Goal: Task Accomplishment & Management: Use online tool/utility

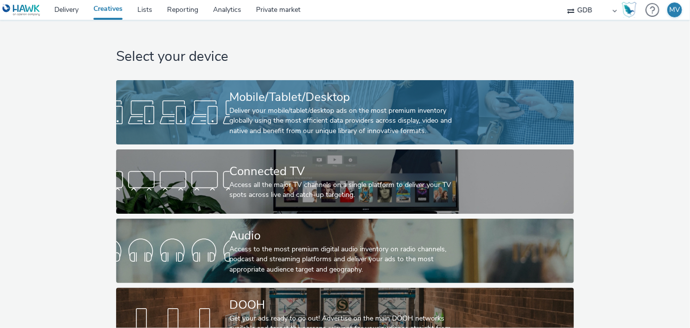
click at [271, 134] on div "Deliver your mobile/tablet/desktop ads on the most premium inventory globally u…" at bounding box center [343, 121] width 227 height 30
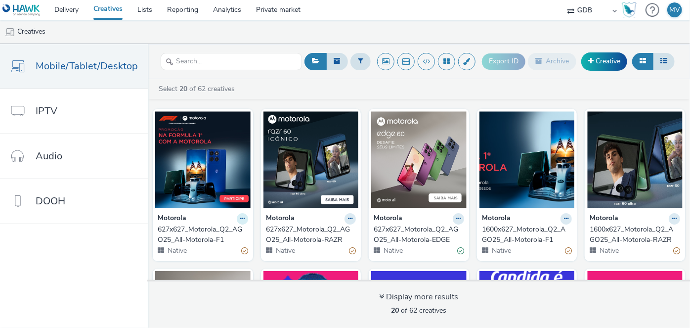
click at [240, 218] on icon at bounding box center [242, 218] width 4 height 6
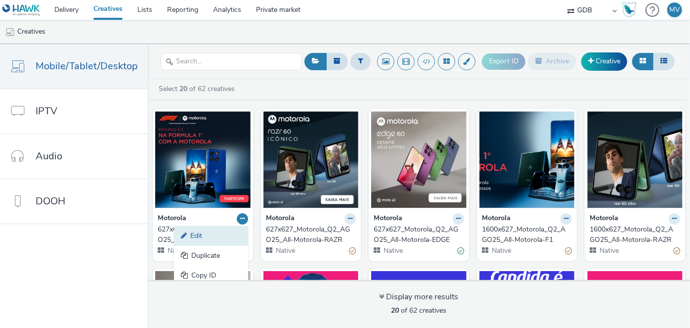
click at [228, 235] on link "Edit" at bounding box center [211, 236] width 74 height 20
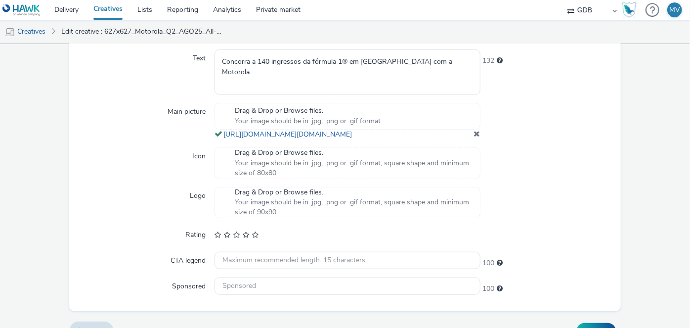
scroll to position [380, 0]
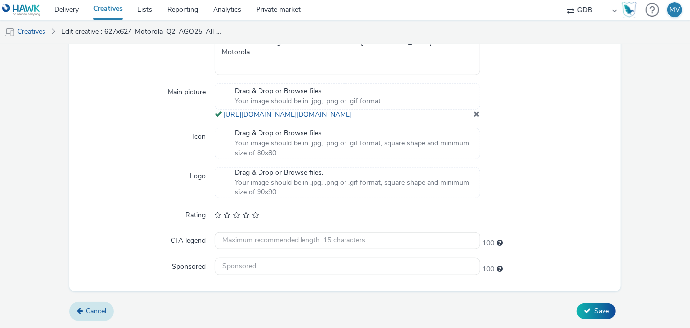
click at [101, 305] on link "Cancel" at bounding box center [91, 310] width 44 height 19
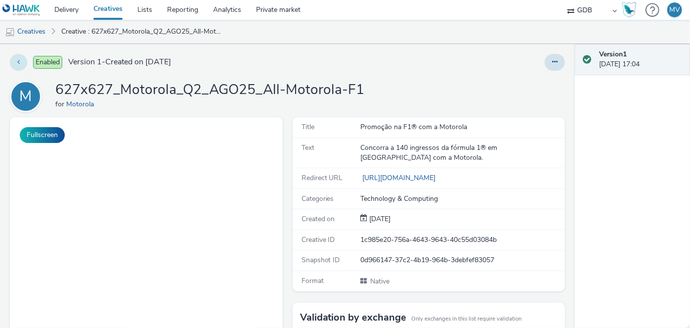
click at [19, 63] on icon at bounding box center [18, 61] width 2 height 7
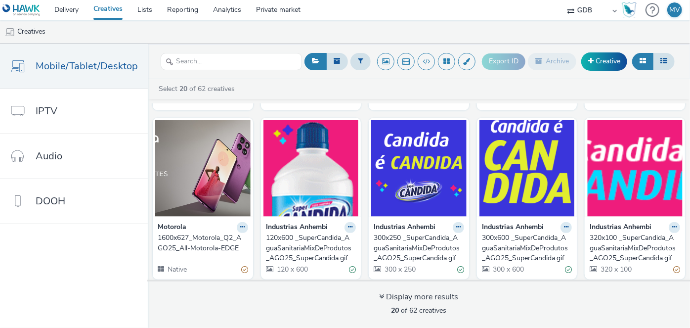
scroll to position [151, 0]
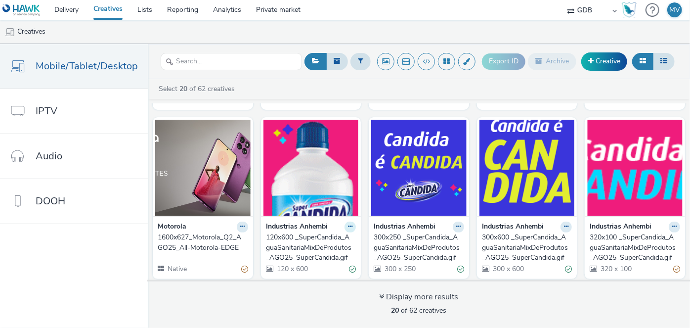
click at [348, 225] on icon at bounding box center [350, 226] width 4 height 6
click at [318, 245] on link "Edit" at bounding box center [319, 244] width 74 height 20
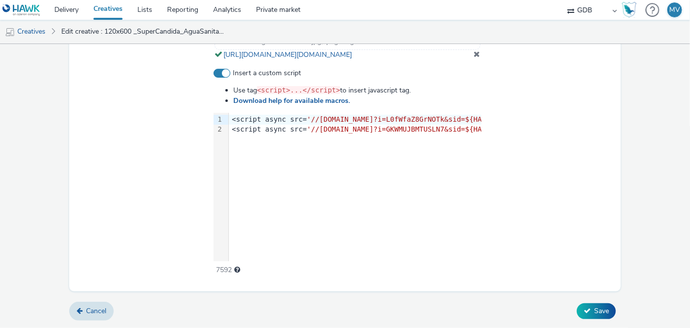
scroll to position [412, 0]
click at [92, 312] on span "Cancel" at bounding box center [96, 310] width 20 height 9
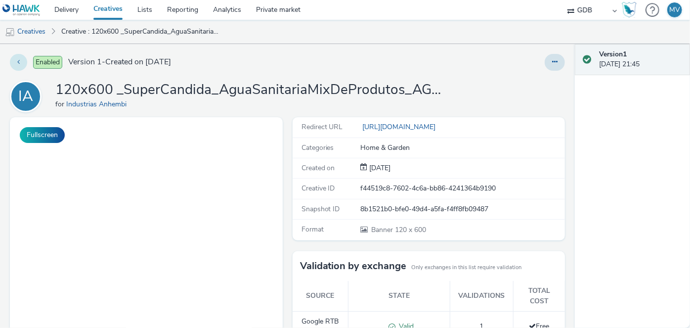
click at [16, 58] on button at bounding box center [18, 62] width 17 height 17
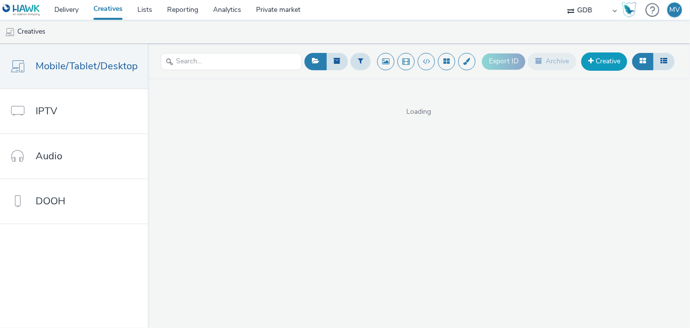
click at [606, 61] on link "Creative" at bounding box center [604, 61] width 46 height 18
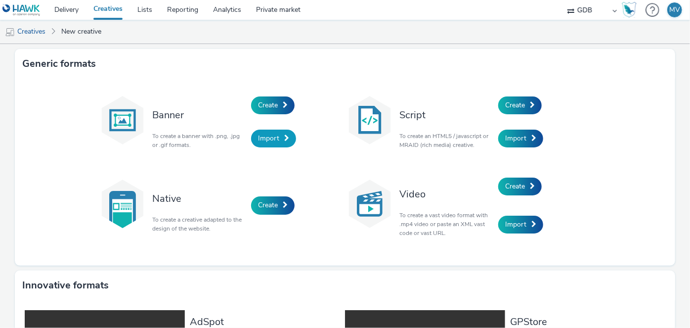
click at [263, 137] on span "Import" at bounding box center [268, 137] width 21 height 9
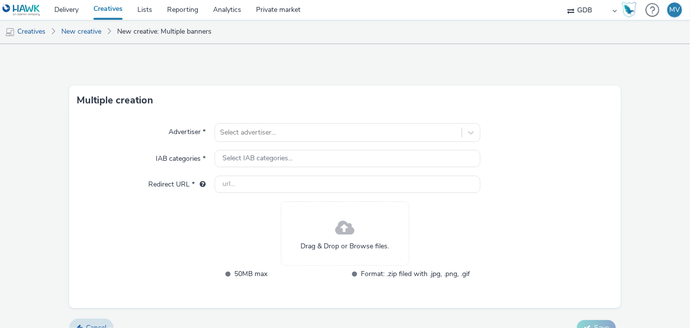
scroll to position [16, 0]
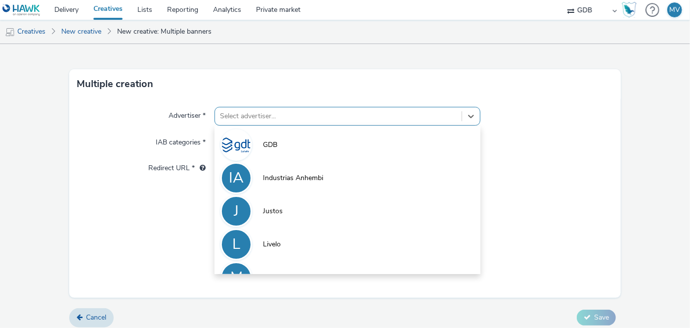
click at [343, 120] on div at bounding box center [338, 116] width 236 height 12
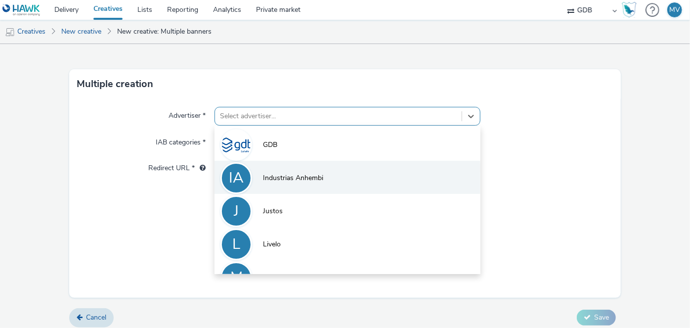
click at [319, 177] on span "Industrias Anhembi" at bounding box center [293, 178] width 60 height 10
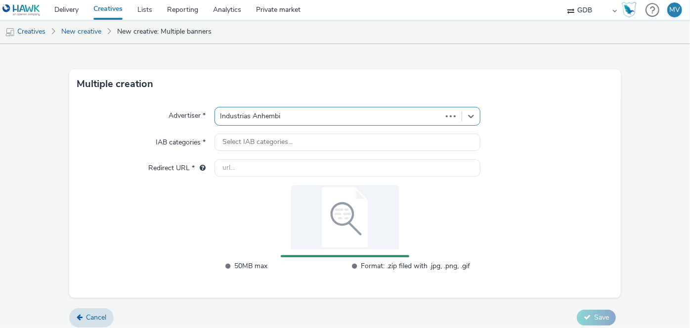
type input "[URL][DOMAIN_NAME]"
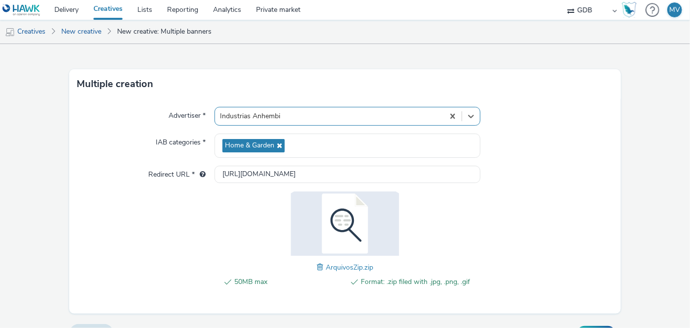
scroll to position [37, 0]
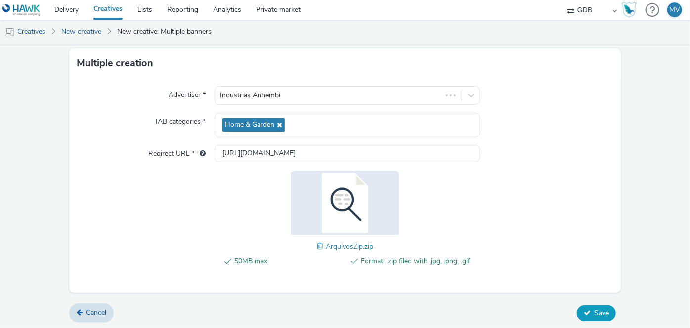
click at [586, 311] on button "Save" at bounding box center [596, 313] width 39 height 16
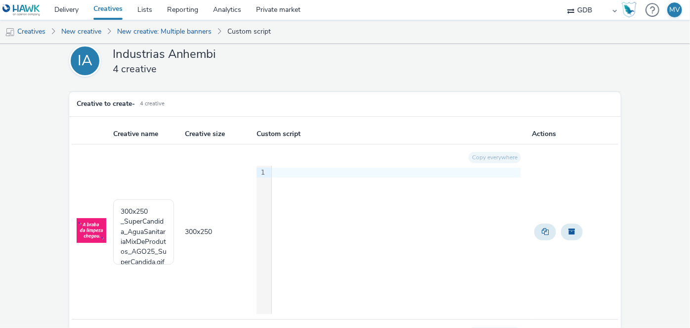
scroll to position [10, 0]
click at [276, 169] on div at bounding box center [396, 172] width 249 height 10
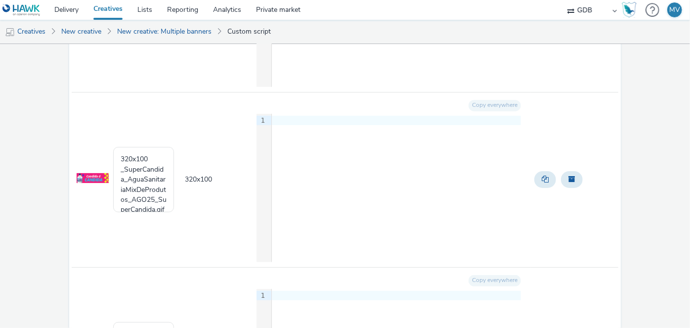
scroll to position [569, 0]
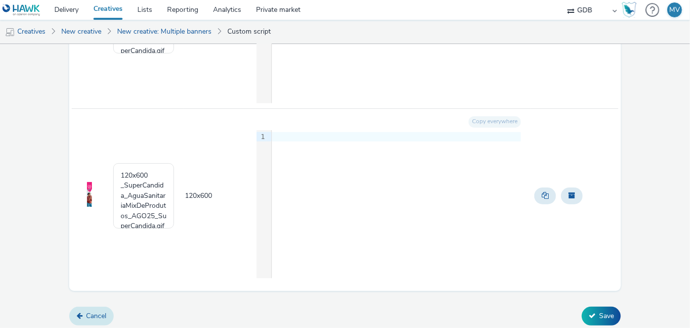
click at [81, 312] on icon at bounding box center [80, 315] width 6 height 7
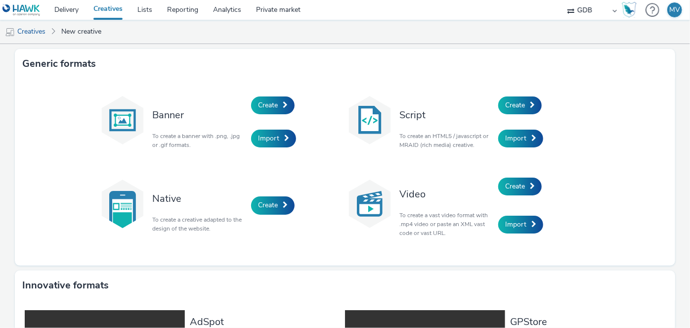
click at [112, 7] on link "Creatives" at bounding box center [108, 10] width 44 height 20
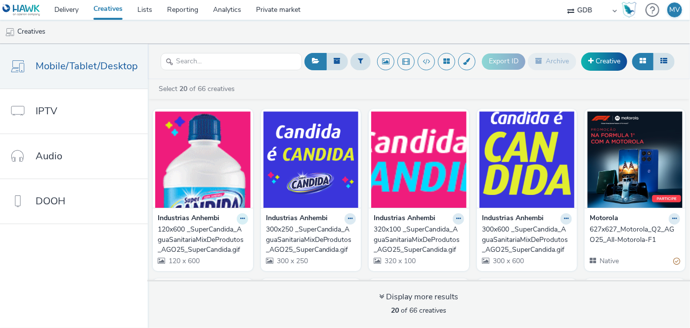
click at [240, 220] on icon at bounding box center [242, 218] width 4 height 6
click at [226, 230] on link "Edit" at bounding box center [211, 236] width 74 height 20
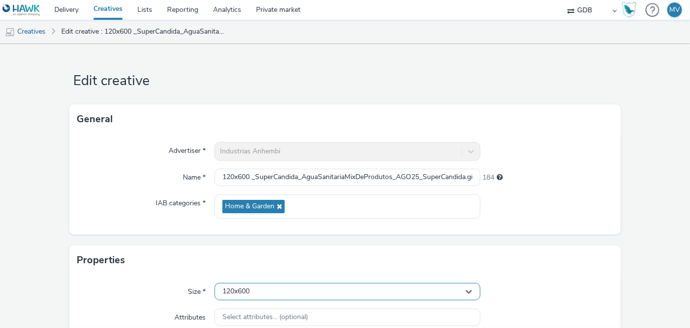
scroll to position [223, 0]
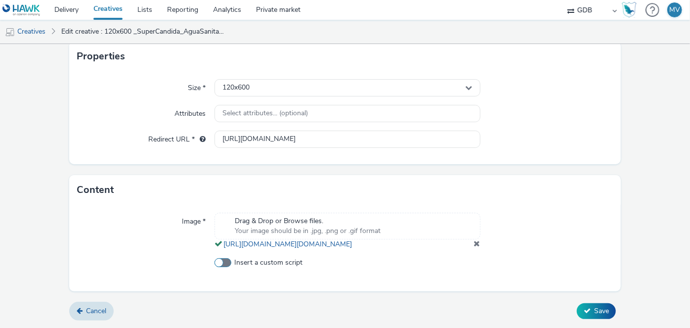
click at [219, 262] on span at bounding box center [222, 262] width 17 height 9
click at [219, 262] on input "Insert a custom script" at bounding box center [217, 262] width 6 height 6
checkbox input "true"
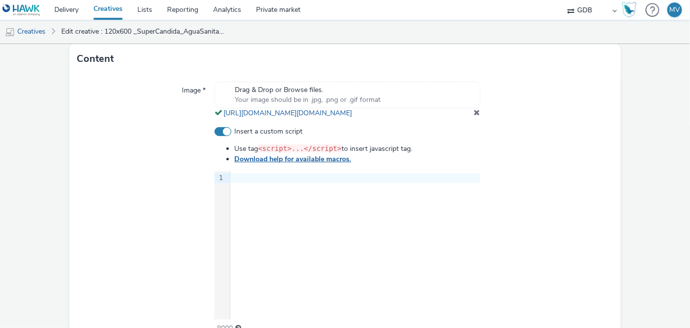
scroll to position [335, 0]
click at [262, 183] on div at bounding box center [355, 178] width 250 height 10
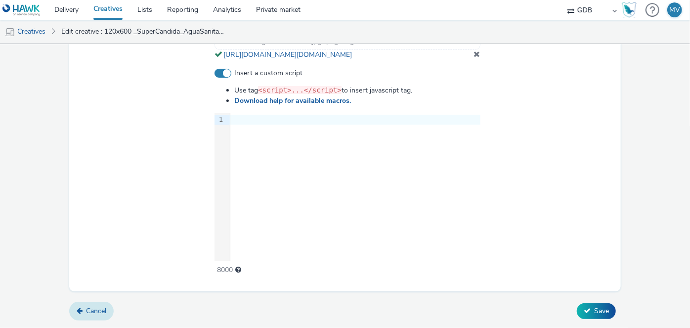
click at [99, 307] on span "Cancel" at bounding box center [96, 310] width 20 height 9
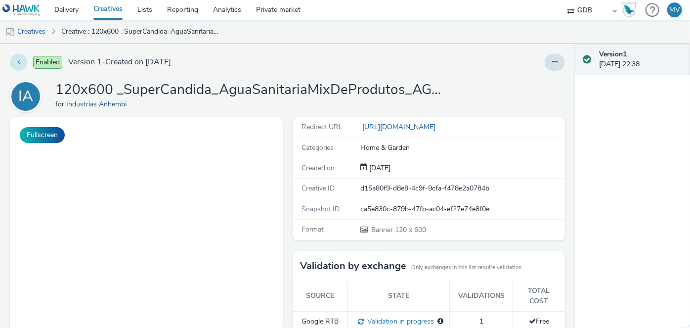
click at [23, 60] on button at bounding box center [18, 62] width 17 height 17
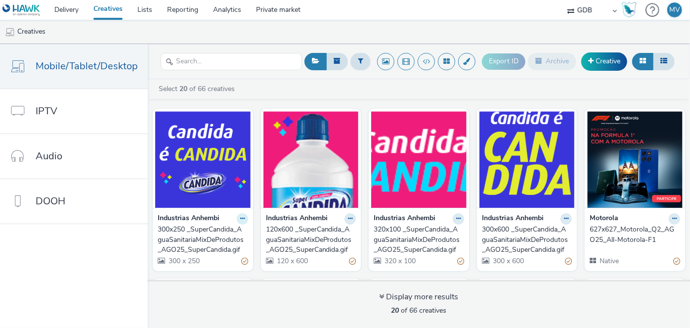
click at [240, 219] on icon at bounding box center [242, 218] width 4 height 6
click at [255, 102] on div "Select 20 of 66 creatives Industrias Anhembi Edit Duplicate Copy ID Archive 300…" at bounding box center [419, 203] width 542 height 249
click at [240, 217] on icon at bounding box center [242, 218] width 4 height 6
click at [224, 232] on link "Edit" at bounding box center [211, 236] width 74 height 20
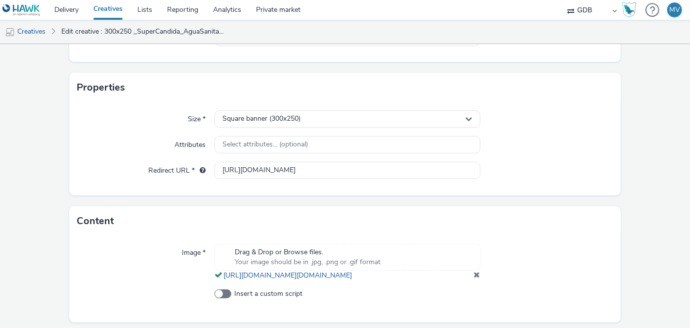
scroll to position [223, 0]
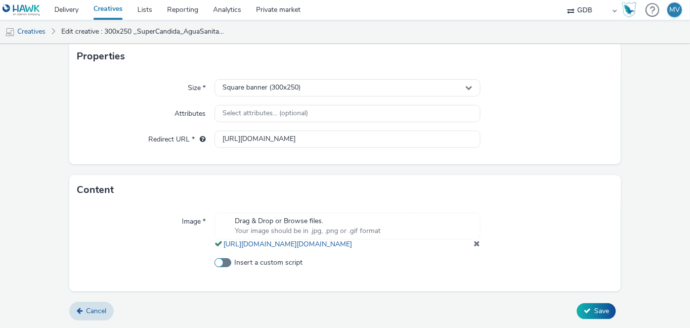
click at [224, 262] on span at bounding box center [222, 262] width 17 height 9
click at [221, 262] on input "Insert a custom script" at bounding box center [217, 262] width 6 height 6
checkbox input "true"
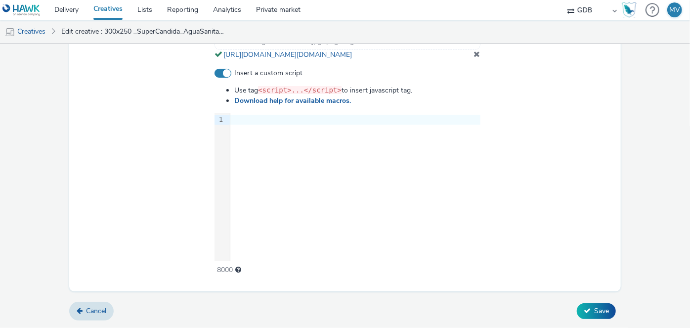
scroll to position [412, 0]
click at [102, 308] on span "Cancel" at bounding box center [96, 310] width 20 height 9
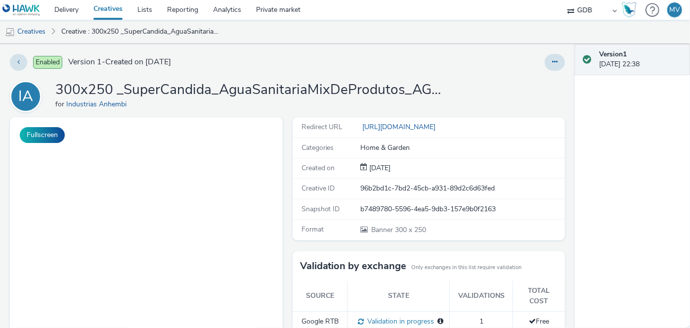
click at [671, 102] on div "Version 1 [DATE] 22:38" at bounding box center [632, 186] width 115 height 284
click at [19, 59] on icon at bounding box center [18, 61] width 2 height 7
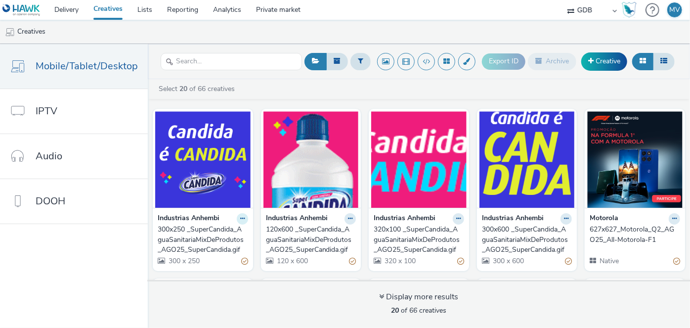
click at [240, 217] on icon at bounding box center [242, 218] width 4 height 6
click at [198, 234] on link "Edit" at bounding box center [211, 236] width 74 height 20
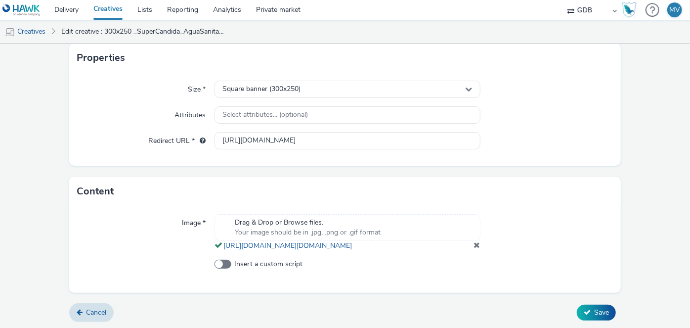
scroll to position [223, 0]
click at [220, 260] on span at bounding box center [222, 262] width 17 height 9
click at [220, 260] on input "Insert a custom script" at bounding box center [217, 262] width 6 height 6
checkbox input "true"
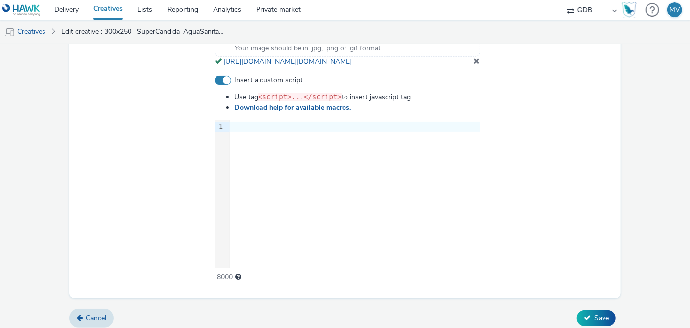
scroll to position [412, 0]
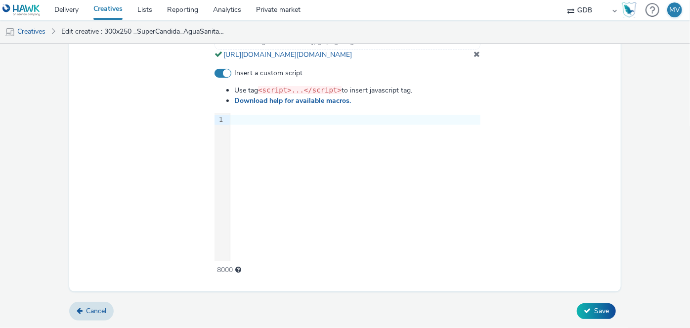
click at [251, 119] on div at bounding box center [355, 120] width 250 height 10
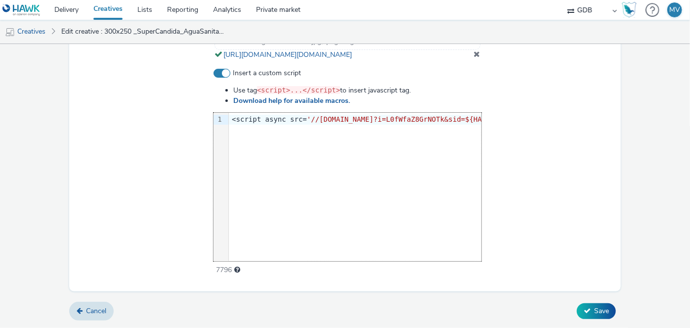
scroll to position [0, 530]
click at [594, 311] on span "Save" at bounding box center [601, 310] width 15 height 9
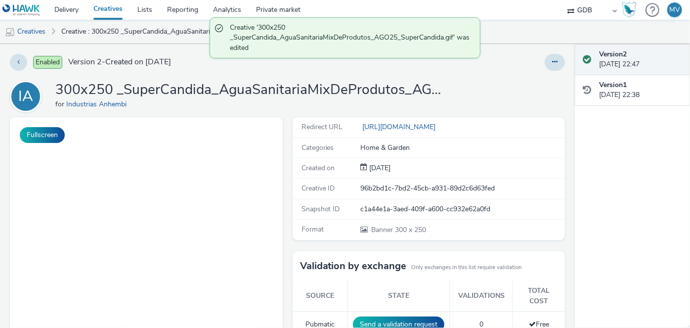
click at [106, 5] on link "Creatives" at bounding box center [108, 10] width 44 height 20
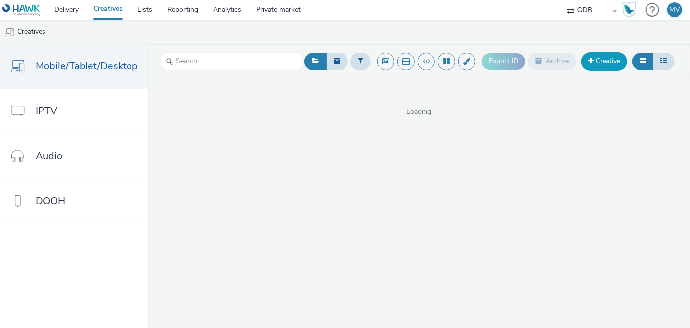
click at [603, 60] on link "Creative" at bounding box center [604, 61] width 46 height 18
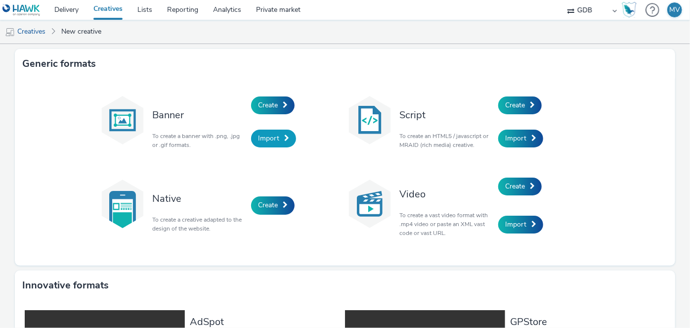
click at [267, 136] on span "Import" at bounding box center [268, 137] width 21 height 9
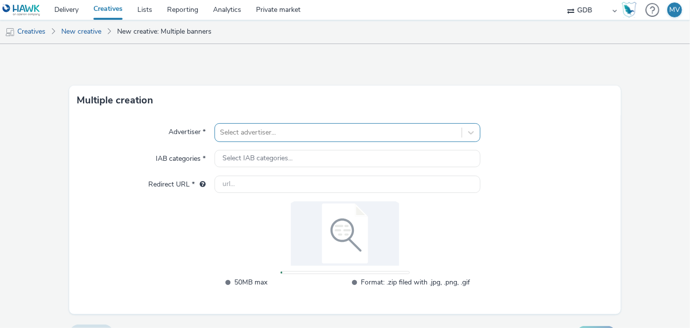
click at [300, 135] on div "Select advertiser..." at bounding box center [346, 132] width 265 height 19
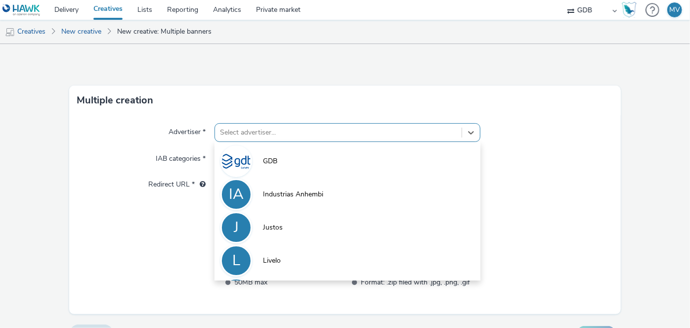
scroll to position [9, 0]
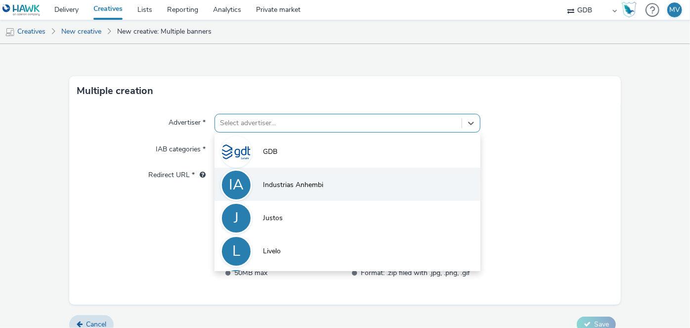
click at [271, 178] on li "IA Industrias Anhembi" at bounding box center [346, 184] width 265 height 33
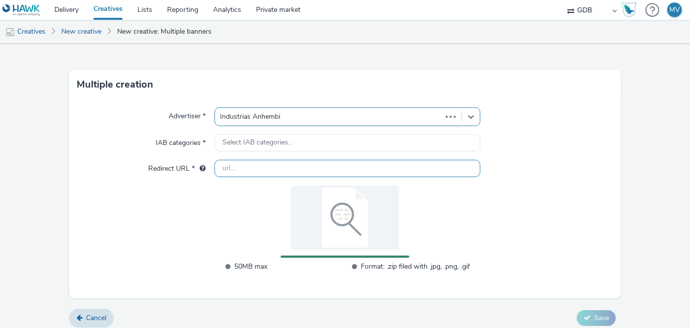
scroll to position [22, 0]
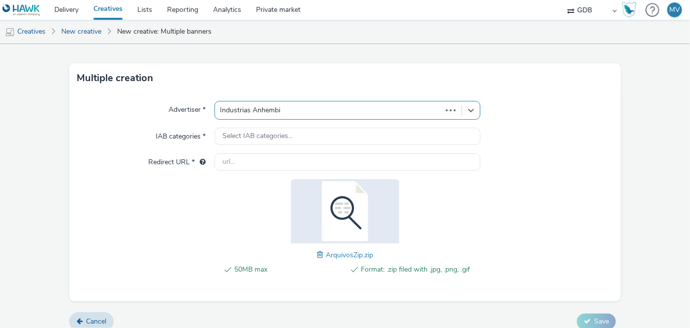
type input "[URL][DOMAIN_NAME]"
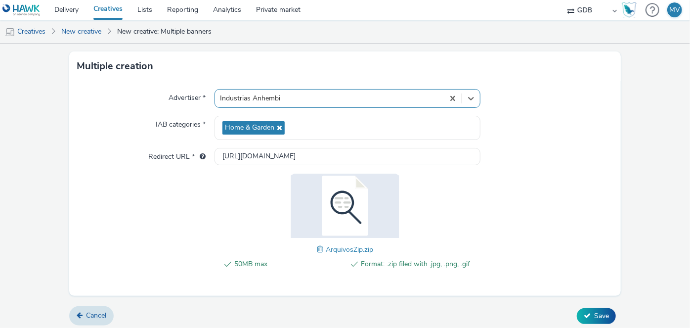
scroll to position [37, 0]
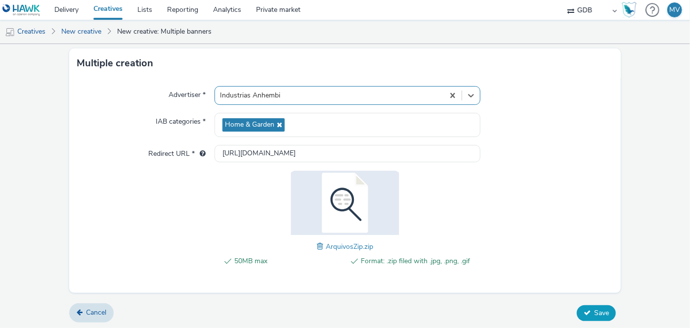
click at [598, 315] on span "Save" at bounding box center [601, 312] width 15 height 9
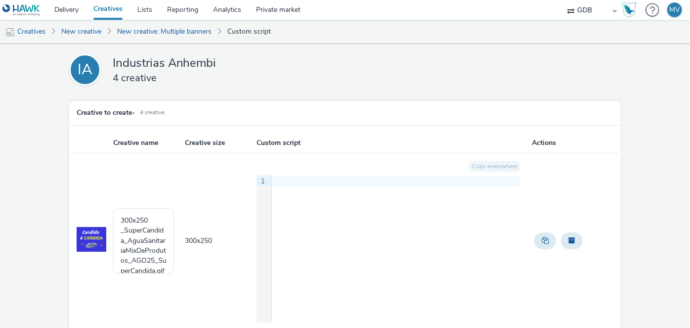
click at [291, 180] on div at bounding box center [396, 181] width 249 height 10
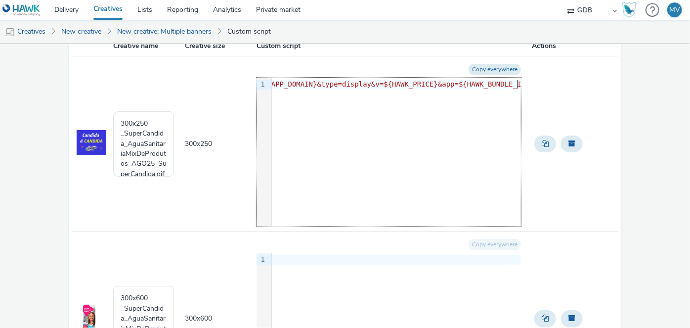
scroll to position [89, 0]
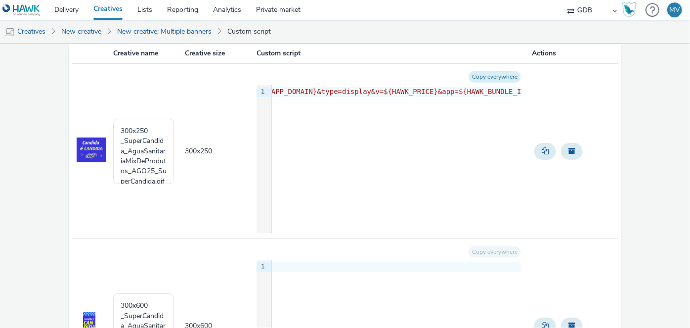
click at [494, 75] on button "Copy everywhere" at bounding box center [494, 76] width 52 height 11
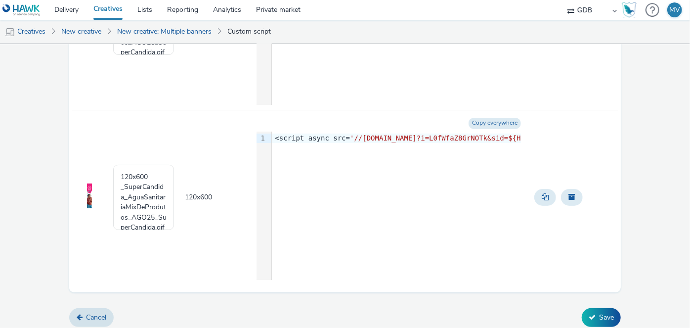
scroll to position [569, 0]
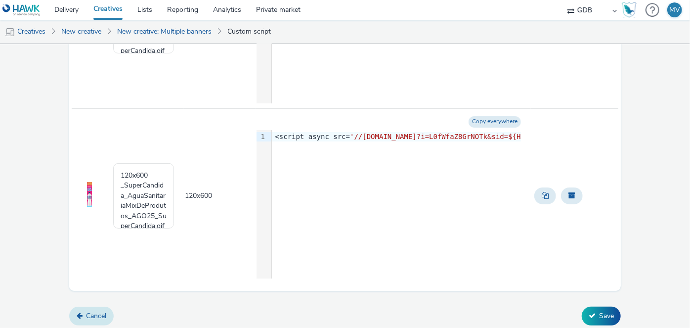
click at [87, 316] on link "Cancel" at bounding box center [91, 315] width 44 height 19
